Goal: Transaction & Acquisition: Obtain resource

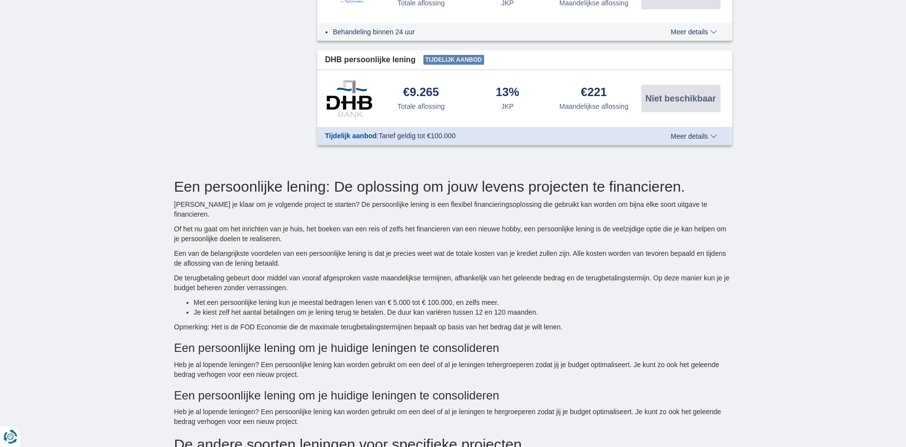
scroll to position [1273, 0]
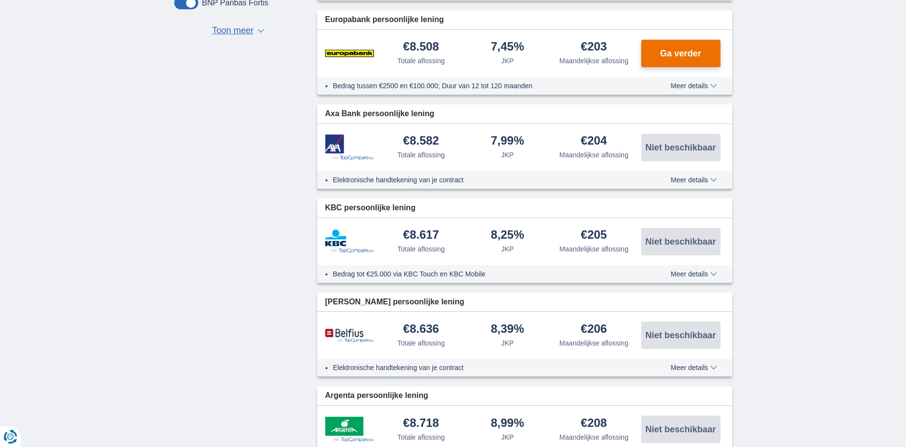
scroll to position [245, 0]
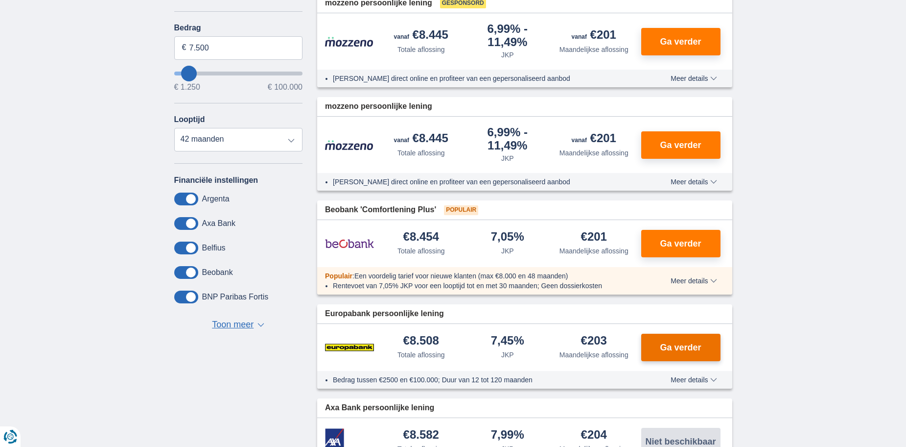
click at [686, 346] on span "Ga verder" at bounding box center [680, 347] width 41 height 9
